Goal: Information Seeking & Learning: Learn about a topic

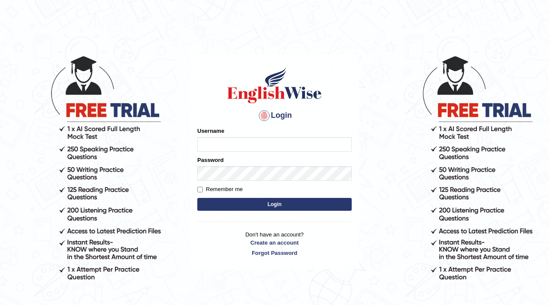
click at [260, 145] on input "Username" at bounding box center [274, 144] width 154 height 15
type input "parwin_parramatta"
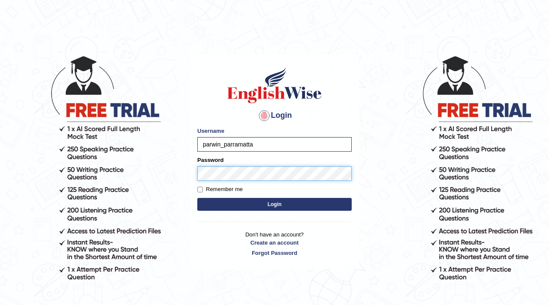
click at [197, 198] on button "Login" at bounding box center [274, 204] width 154 height 13
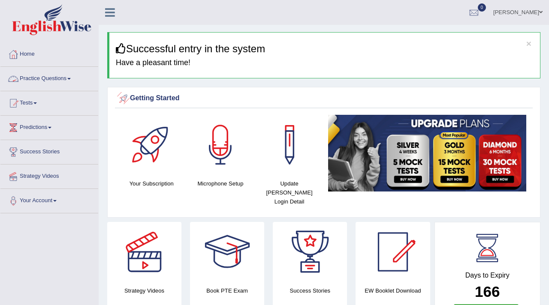
click at [56, 80] on link "Practice Questions" at bounding box center [49, 77] width 98 height 21
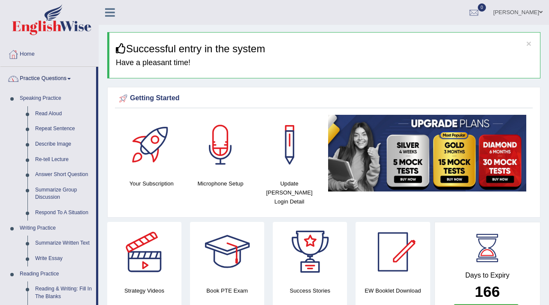
click at [57, 82] on link "Practice Questions" at bounding box center [48, 77] width 96 height 21
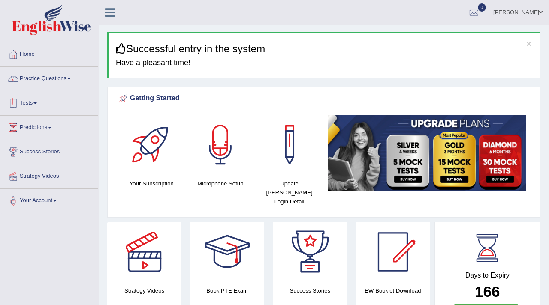
click at [36, 107] on link "Tests" at bounding box center [49, 101] width 98 height 21
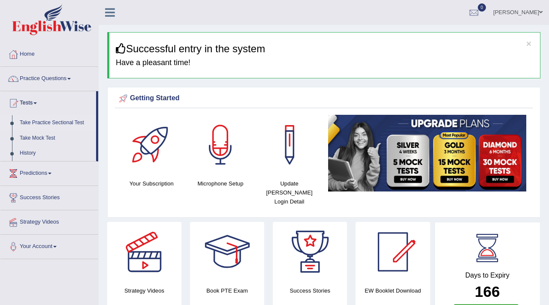
click at [52, 125] on link "Take Practice Sectional Test" at bounding box center [56, 122] width 80 height 15
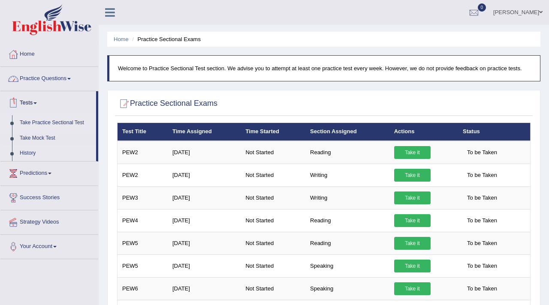
click at [33, 150] on link "History" at bounding box center [56, 153] width 80 height 15
click at [80, 122] on link "Take Practice Sectional Test" at bounding box center [56, 122] width 80 height 15
click at [57, 124] on link "Take Practice Sectional Test" at bounding box center [56, 122] width 80 height 15
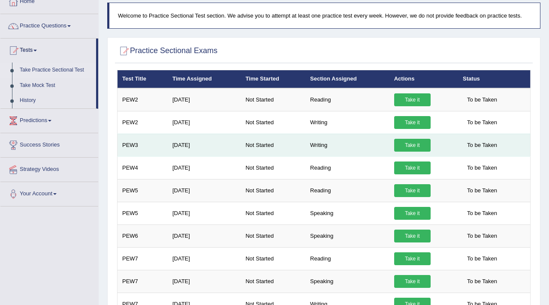
scroll to position [54, 0]
